Goal: Information Seeking & Learning: Learn about a topic

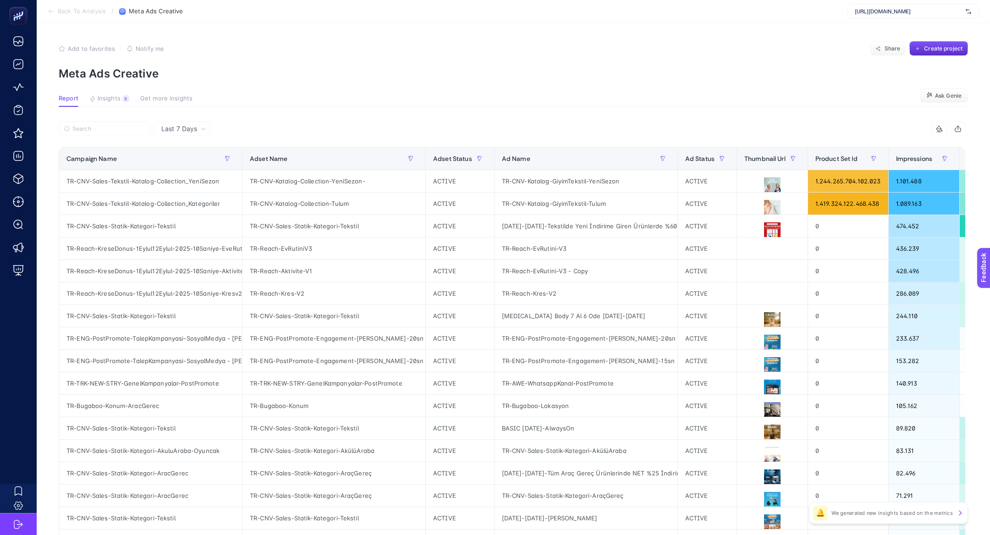
click at [888, 13] on span "[URL][DOMAIN_NAME]" at bounding box center [908, 11] width 107 height 7
type input "shopi go"
click at [903, 26] on div "shopi go [DEMOGRAPHIC_DATA]" at bounding box center [912, 30] width 131 height 15
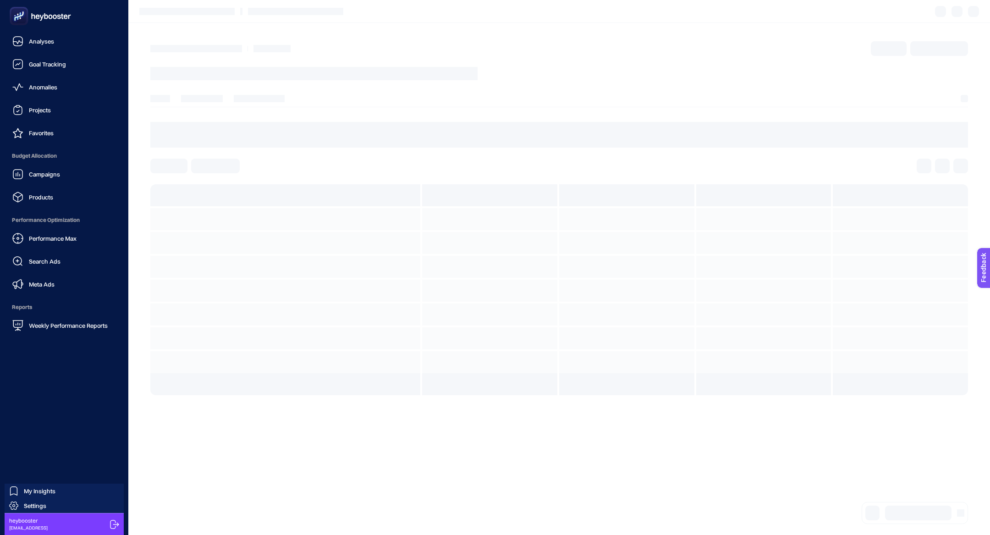
click at [33, 13] on icon at bounding box center [40, 16] width 66 height 18
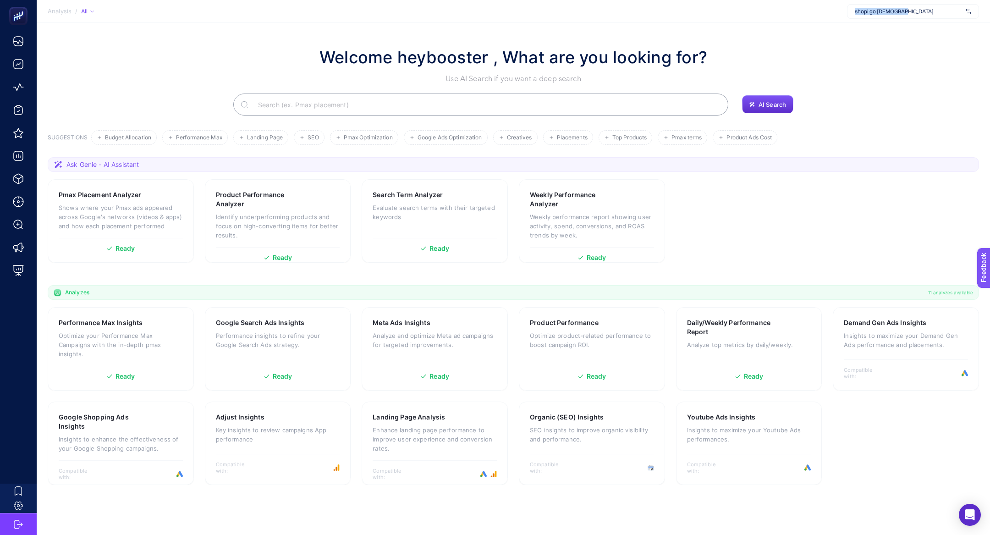
copy span "shopi go [DEMOGRAPHIC_DATA]"
drag, startPoint x: 931, startPoint y: 15, endPoint x: 851, endPoint y: 10, distance: 80.4
click at [851, 10] on div "shopi go [DEMOGRAPHIC_DATA]" at bounding box center [913, 11] width 132 height 15
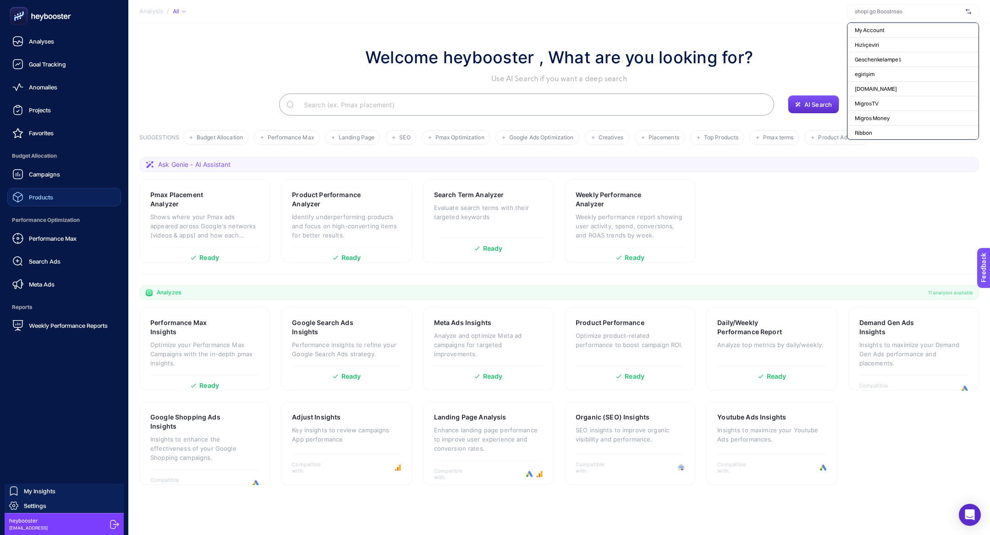
click at [28, 199] on div "Products" at bounding box center [32, 197] width 41 height 11
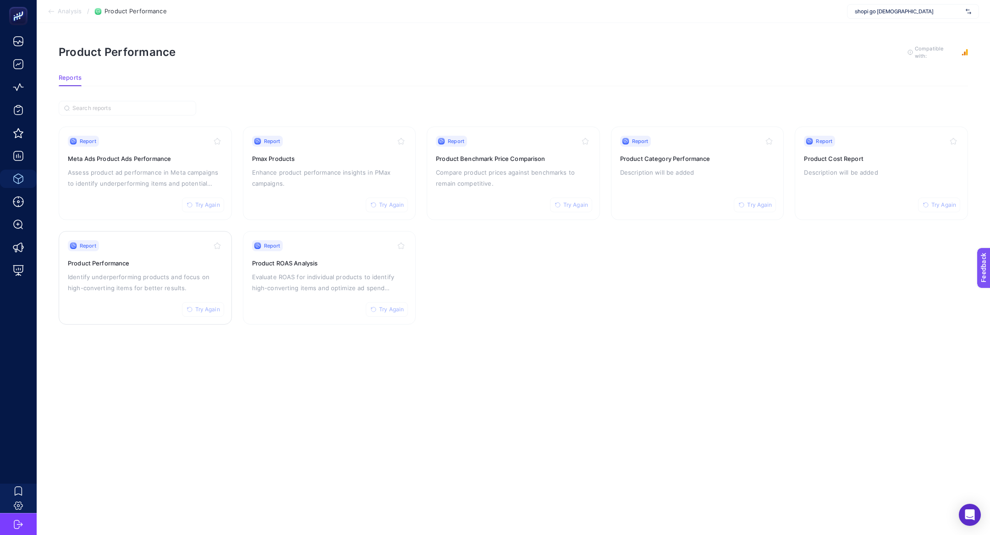
click at [129, 281] on p "Identify underperforming products and focus on high-converting items for better…" at bounding box center [145, 282] width 155 height 22
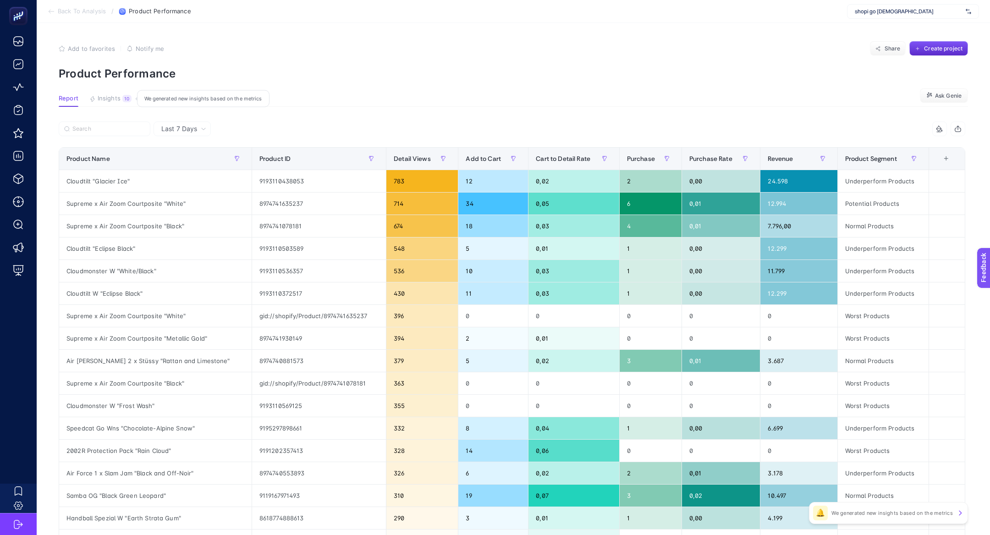
click at [110, 98] on span "Insights" at bounding box center [109, 98] width 23 height 7
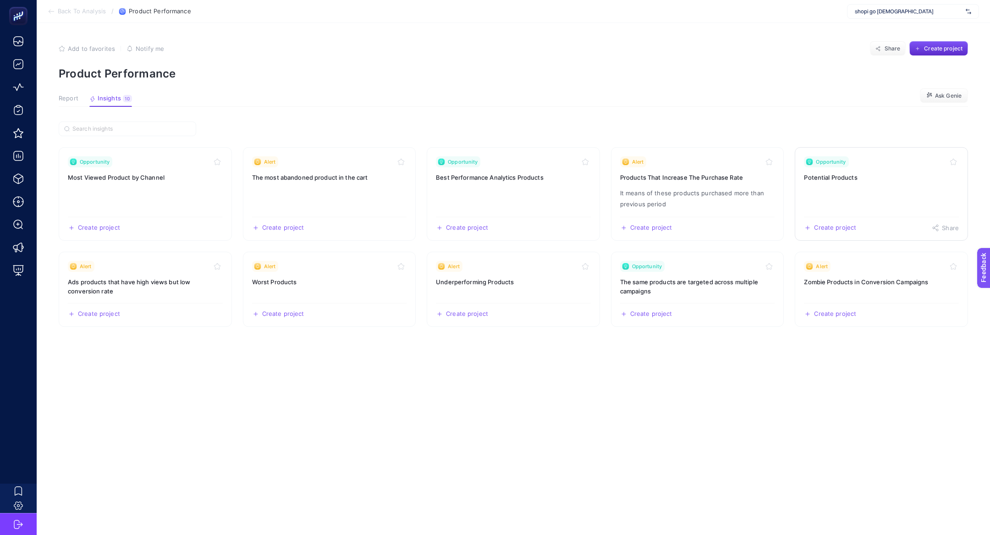
click at [880, 175] on h3 "Potential Products" at bounding box center [881, 177] width 155 height 9
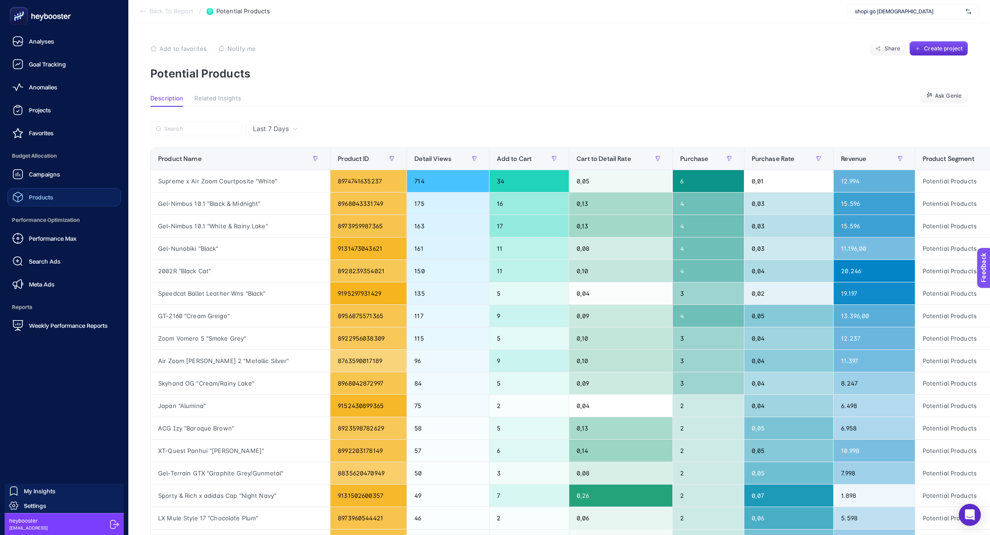
click at [37, 193] on span "Products" at bounding box center [41, 196] width 24 height 7
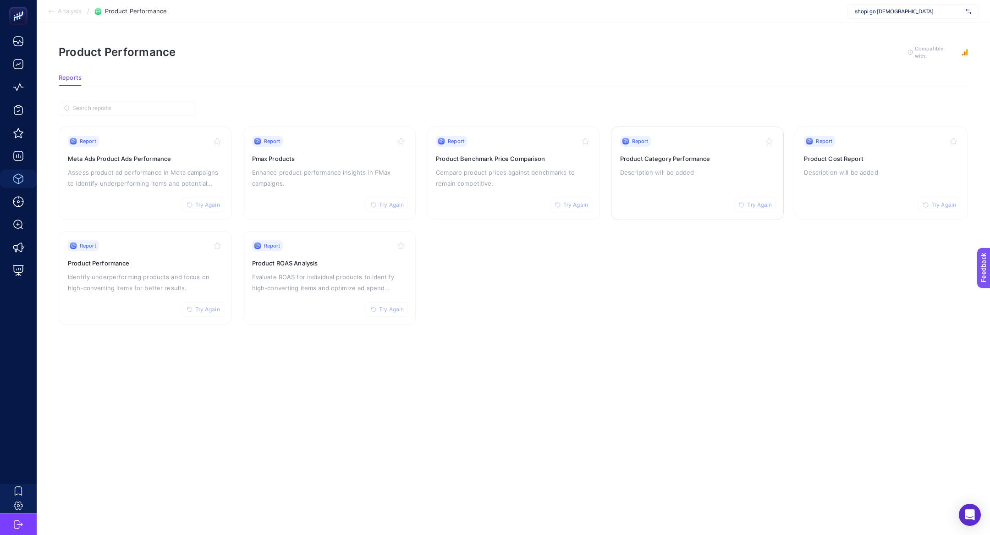
click at [687, 148] on div "Report Try Again Product Category Performance Description will be added" at bounding box center [697, 173] width 155 height 75
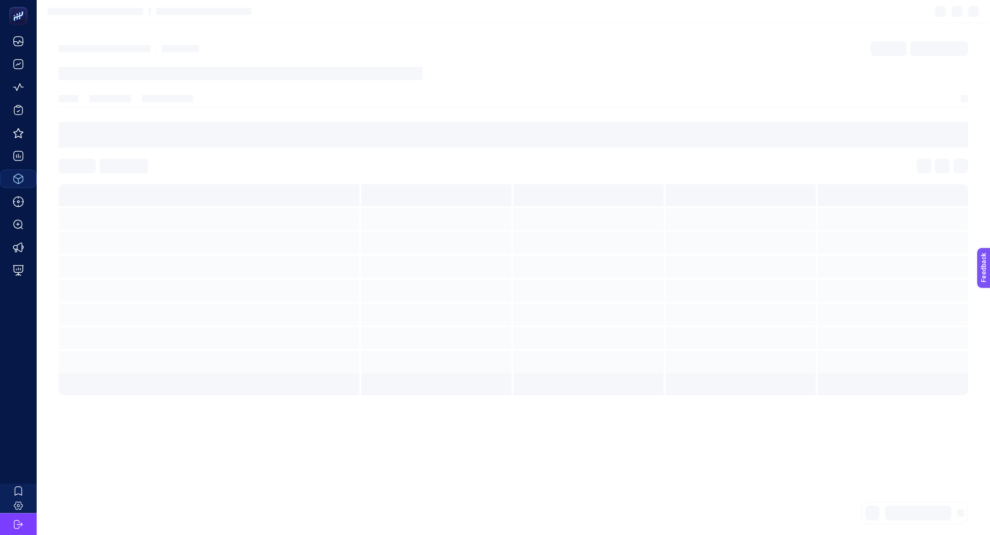
click at [687, 148] on section at bounding box center [513, 258] width 909 height 273
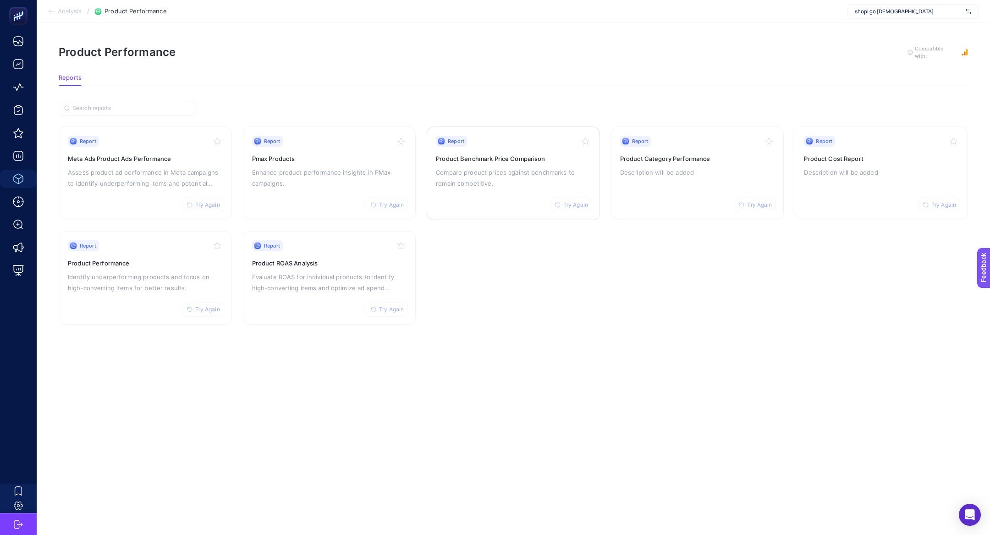
click at [501, 177] on p "Compare product prices against benchmarks to remain competitive." at bounding box center [513, 178] width 155 height 22
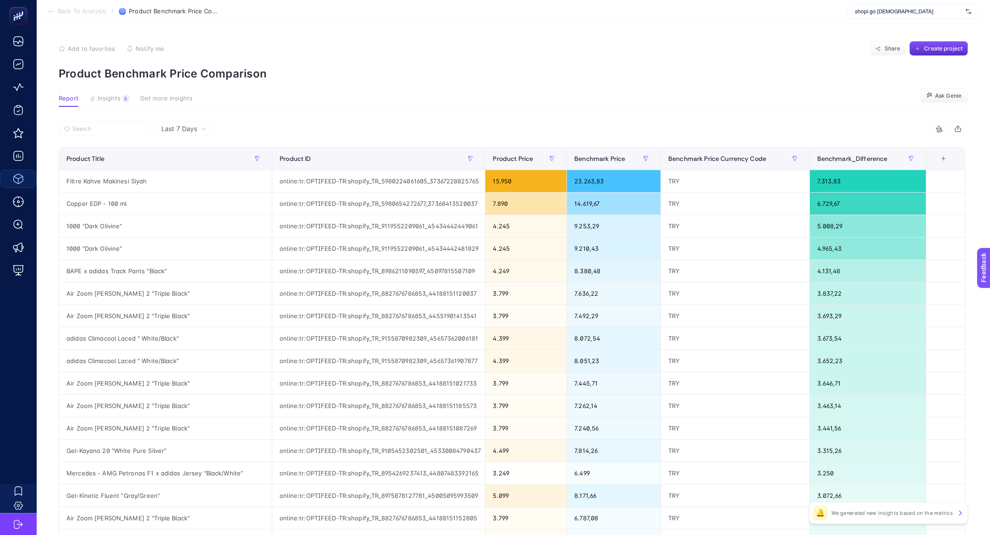
click at [115, 93] on article "Add to favorites false Notify me Share Create project Product Benchmark Price C…" at bounding box center [513, 376] width 953 height 707
click at [119, 99] on span "Insights" at bounding box center [109, 98] width 23 height 7
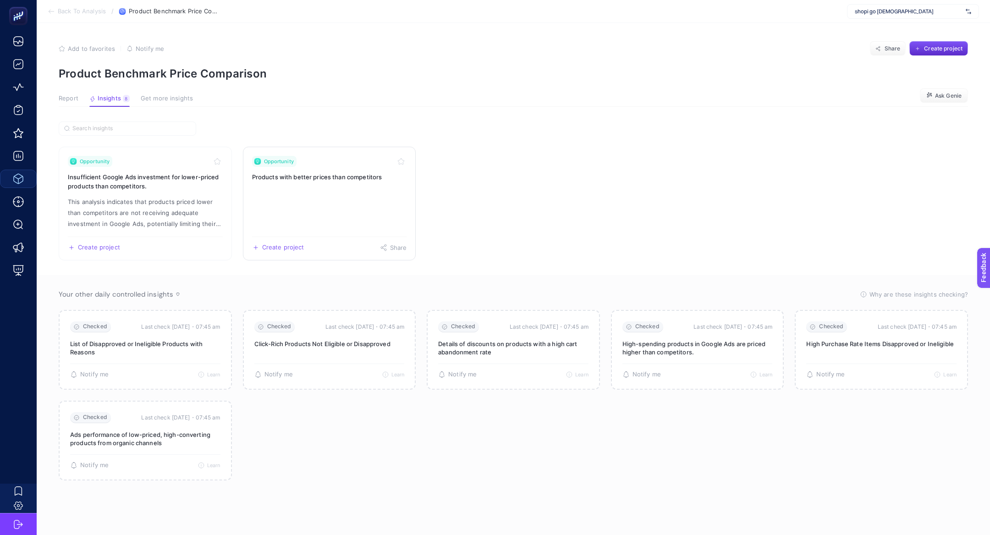
click at [353, 199] on link "Opportunity Products with better prices than competitors Create project Share" at bounding box center [329, 204] width 173 height 114
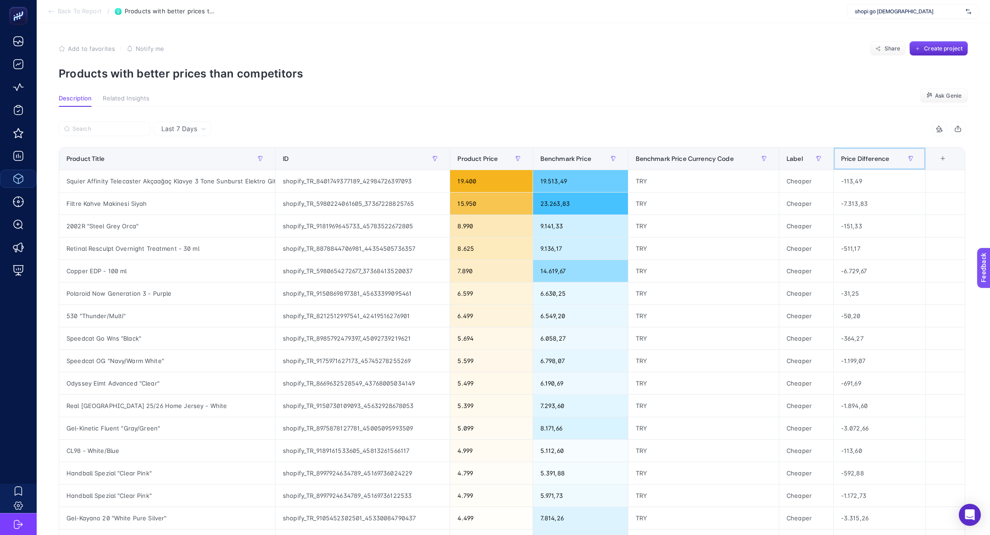
click at [864, 162] on div "Price Difference" at bounding box center [879, 158] width 77 height 15
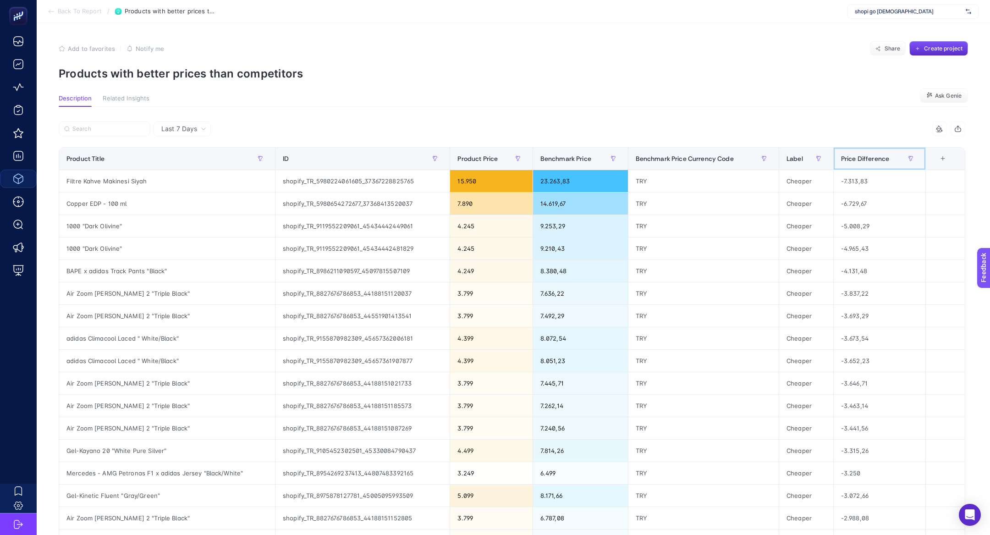
click at [864, 162] on div "Price Difference" at bounding box center [879, 158] width 77 height 15
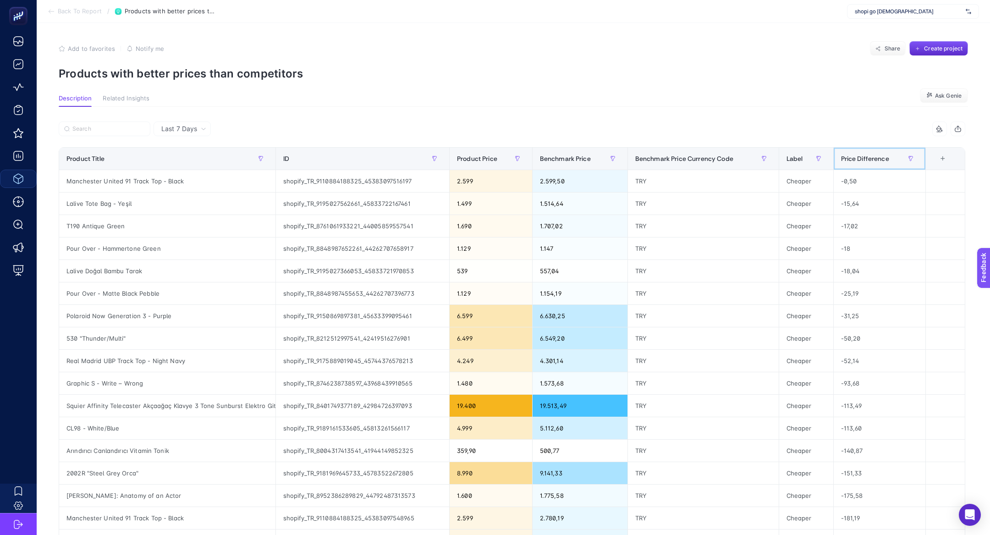
click at [864, 163] on div "Price Difference" at bounding box center [879, 158] width 77 height 15
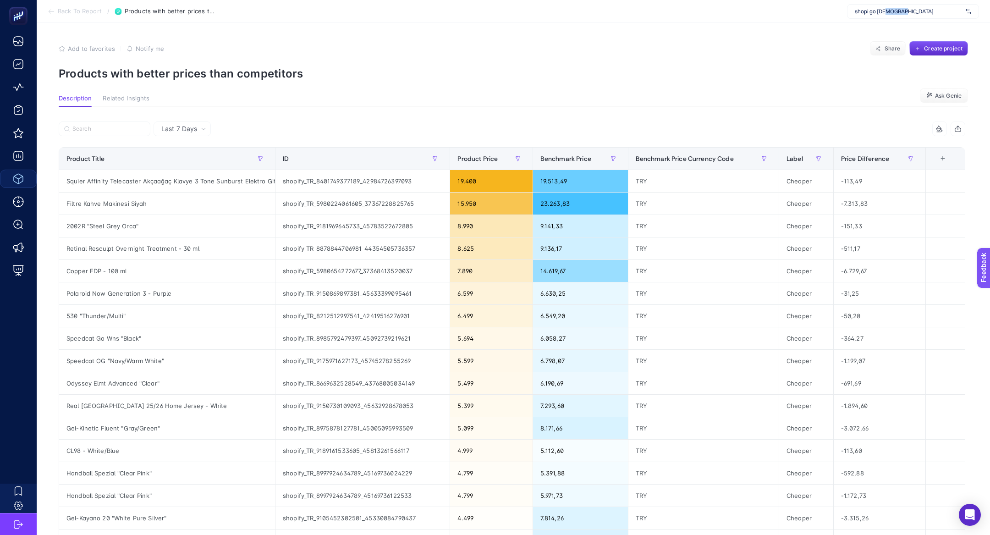
click at [886, 15] on div "shopi go [DEMOGRAPHIC_DATA]" at bounding box center [913, 11] width 132 height 15
type input "[PERSON_NAME]"
click at [892, 30] on span "Reis Kuyumculuk" at bounding box center [876, 30] width 42 height 7
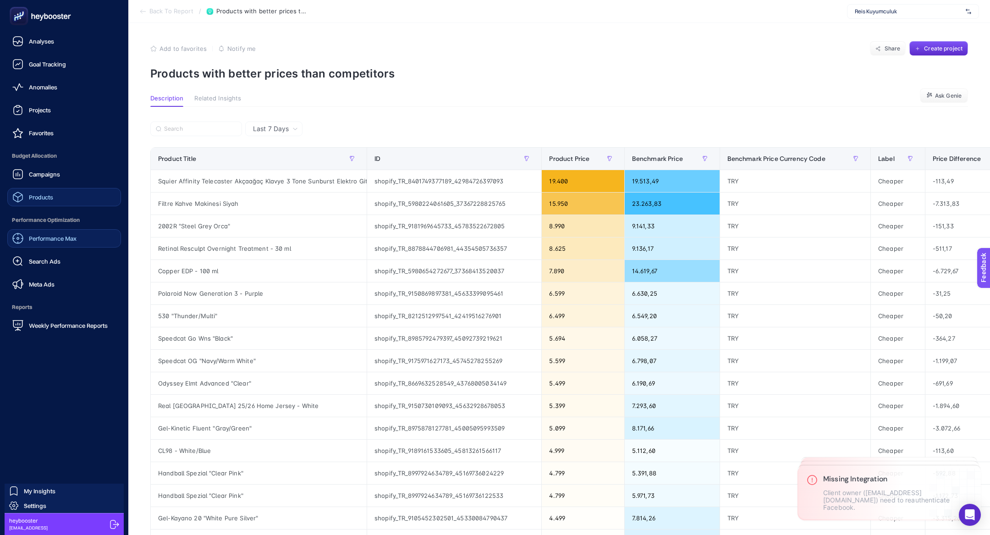
click at [34, 244] on link "Performance Max" at bounding box center [64, 238] width 114 height 18
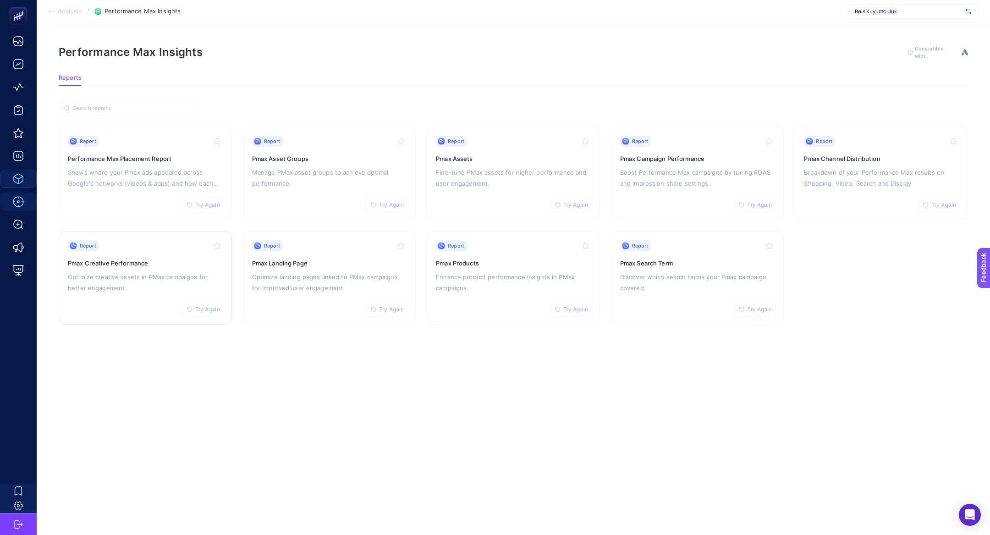
click at [161, 288] on p "Optimize creative assets in PMax campaigns for better engagement." at bounding box center [145, 282] width 155 height 22
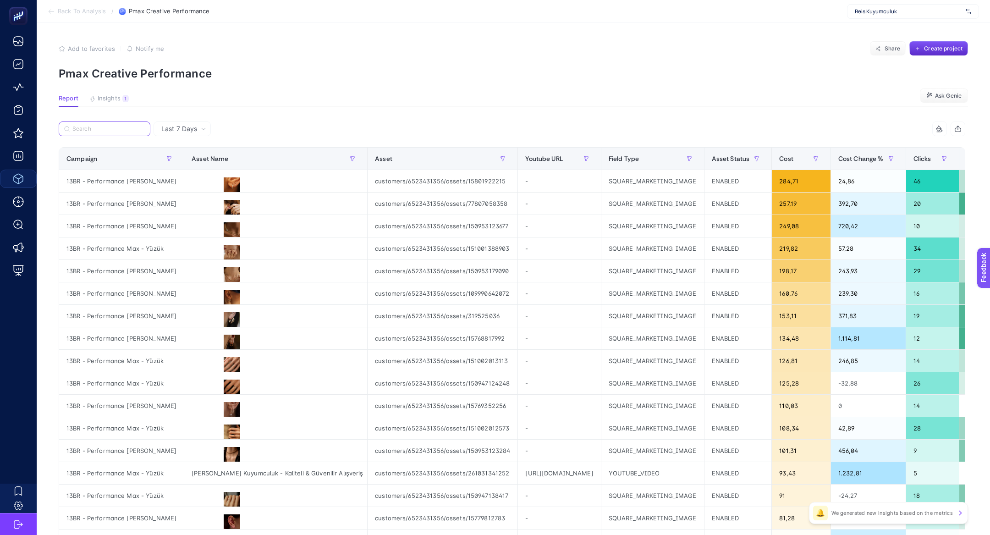
click at [91, 126] on input "Search" at bounding box center [108, 129] width 72 height 7
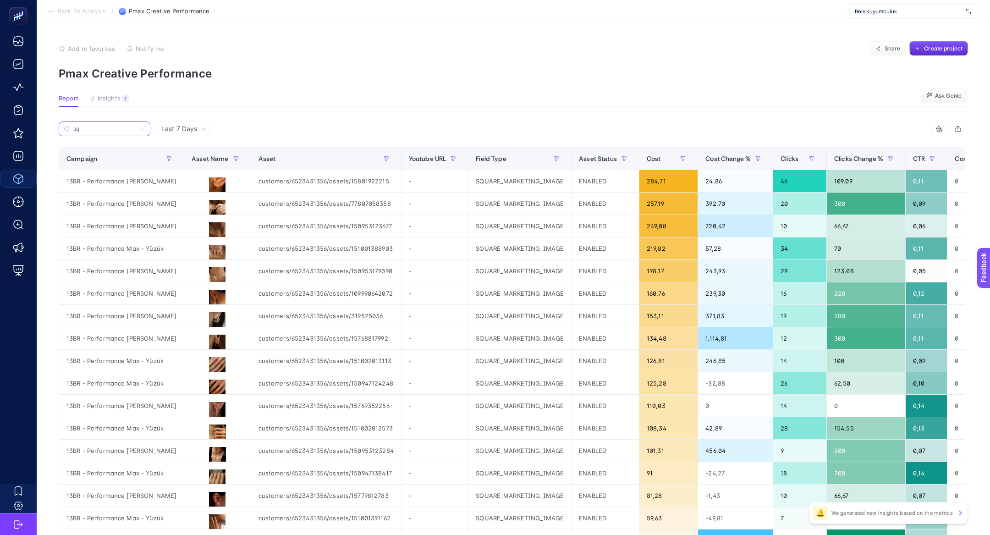
type input "s"
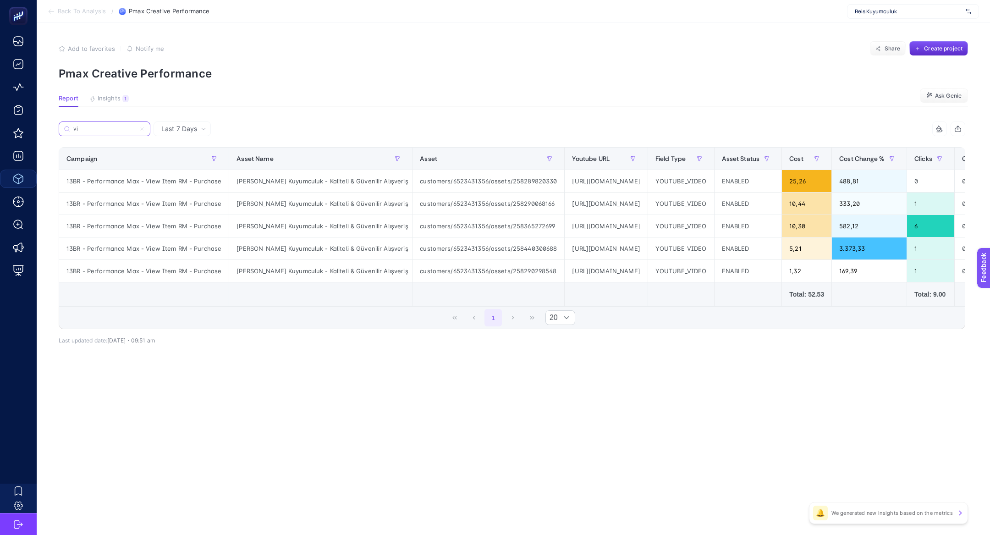
type input "v"
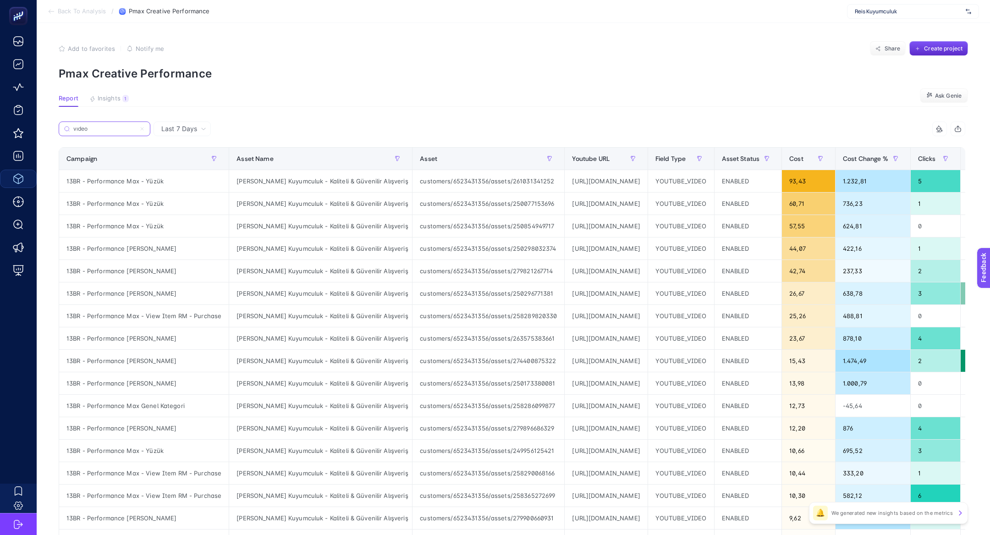
type input "vıdeo"
click at [569, 184] on div "[URL][DOMAIN_NAME]" at bounding box center [605, 181] width 82 height 22
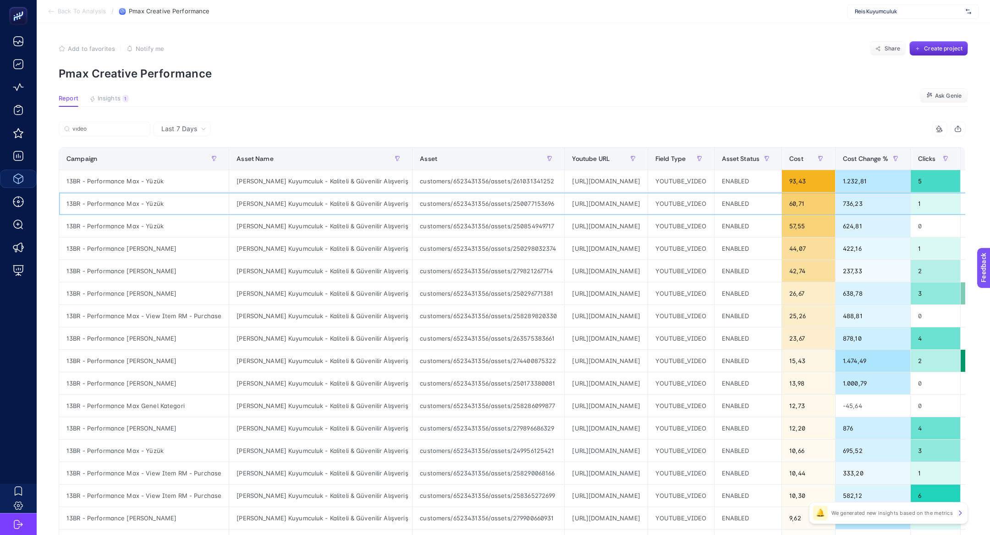
click at [599, 207] on div "[URL][DOMAIN_NAME]" at bounding box center [605, 203] width 82 height 22
click at [118, 104] on button "Insights 1 We generated new insights based on the metrics" at bounding box center [108, 101] width 39 height 12
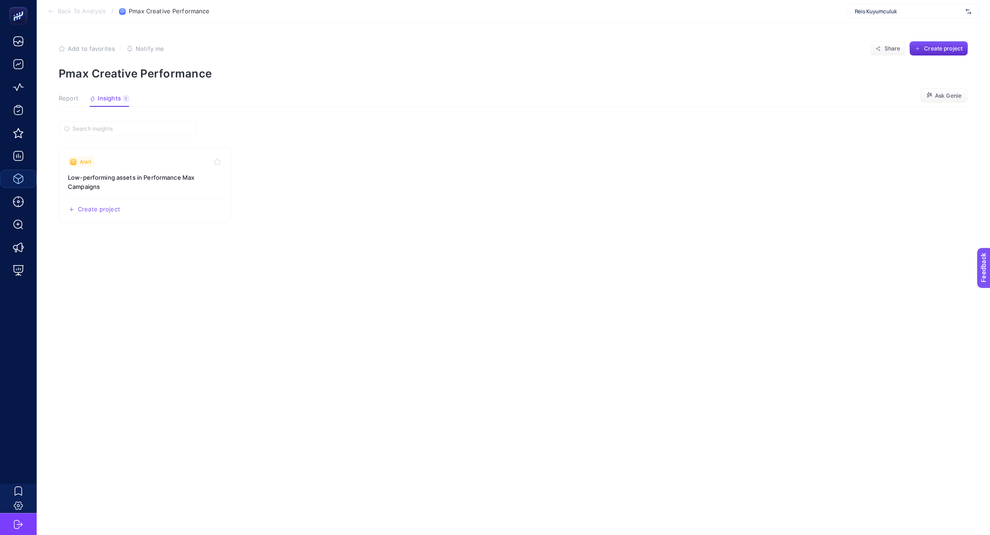
click at [70, 99] on span "Report" at bounding box center [69, 98] width 20 height 7
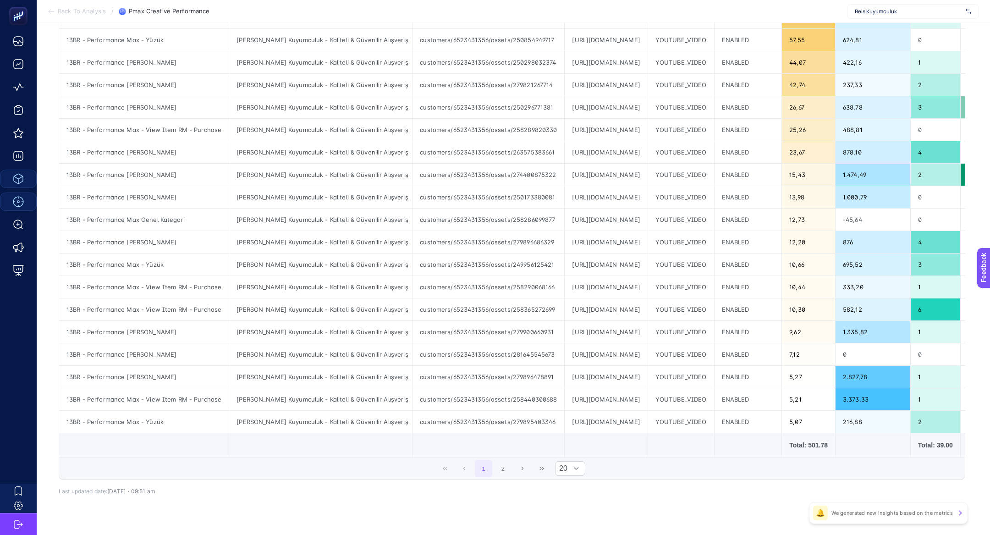
scroll to position [202, 0]
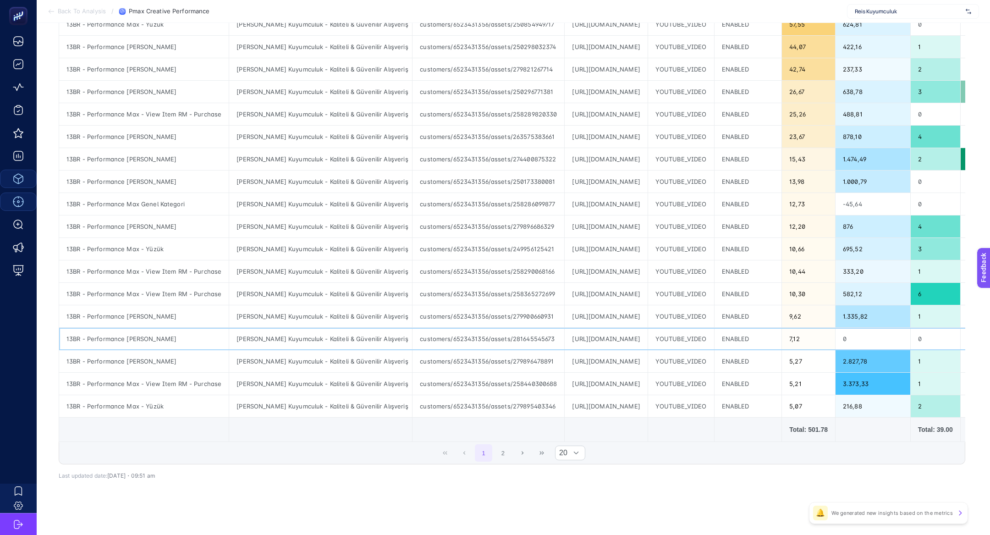
click at [633, 332] on div "[URL][DOMAIN_NAME]" at bounding box center [605, 339] width 82 height 22
click at [609, 373] on div "[URL][DOMAIN_NAME]" at bounding box center [605, 384] width 82 height 22
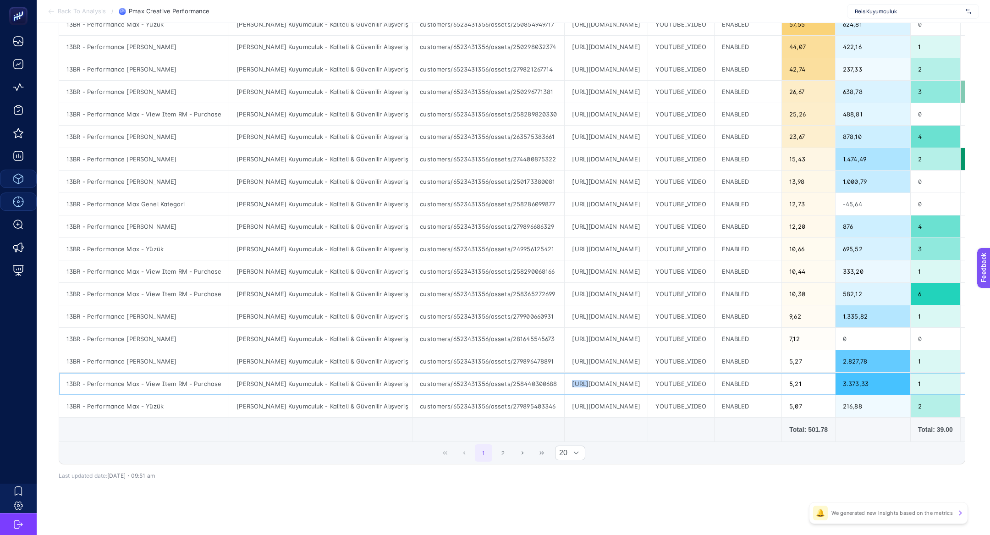
click at [609, 373] on div "[URL][DOMAIN_NAME]" at bounding box center [605, 384] width 82 height 22
click at [616, 382] on div "[URL][DOMAIN_NAME]" at bounding box center [605, 384] width 82 height 22
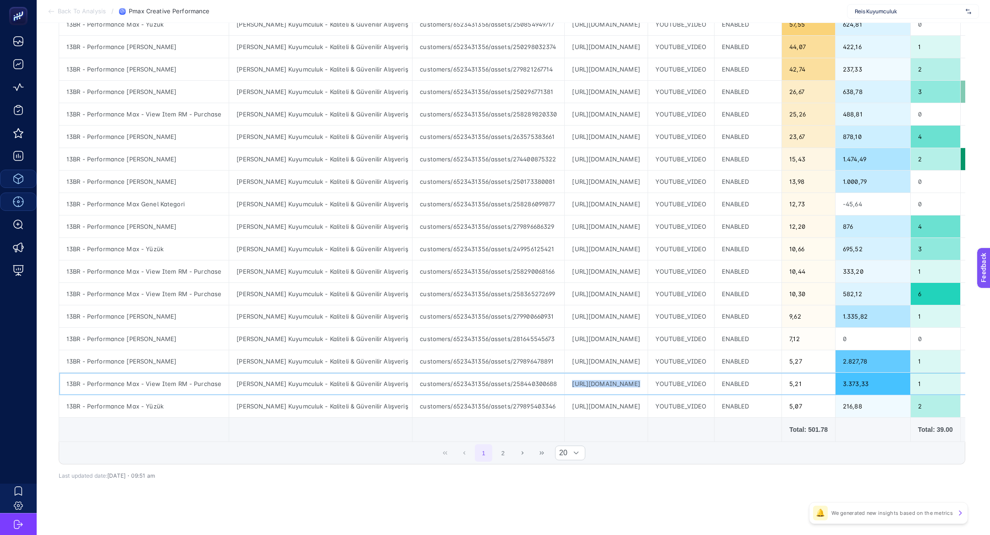
click at [616, 382] on div "[URL][DOMAIN_NAME]" at bounding box center [605, 384] width 82 height 22
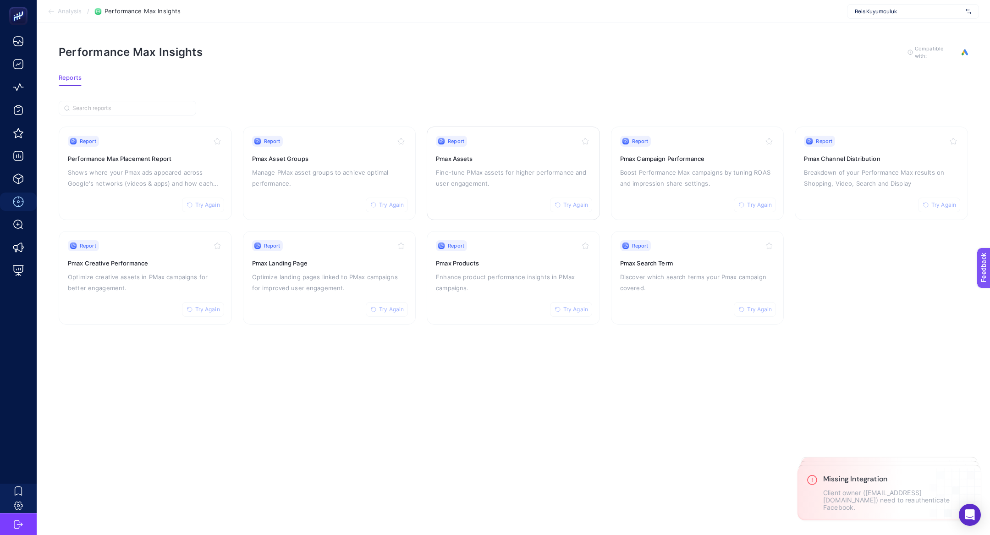
click at [536, 171] on p "Fine-tune PMax assets for higher performance and user engagement." at bounding box center [513, 178] width 155 height 22
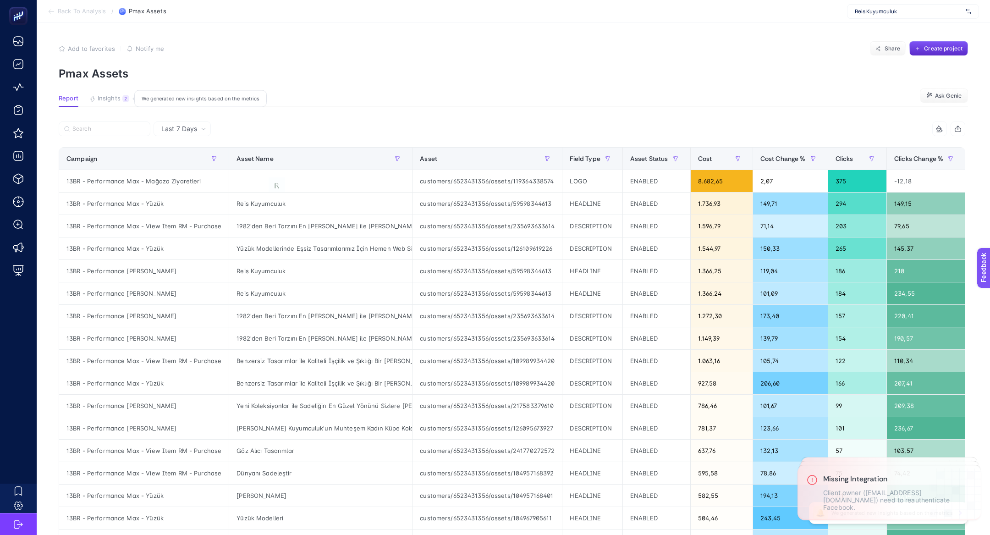
click at [109, 104] on button "Insights 2 We generated new insights based on the metrics" at bounding box center [109, 101] width 40 height 12
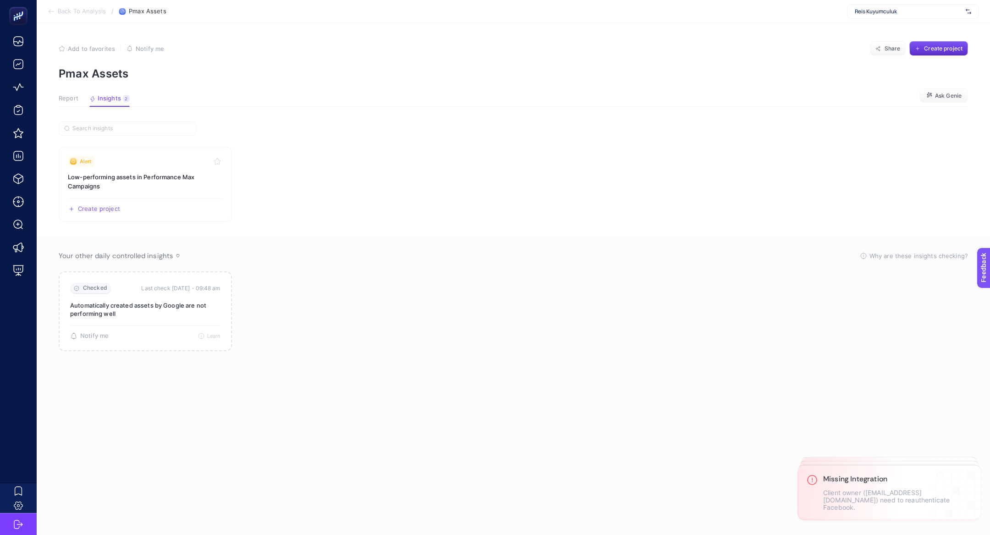
click at [69, 99] on span "Report" at bounding box center [69, 98] width 20 height 7
